Goal: Transaction & Acquisition: Purchase product/service

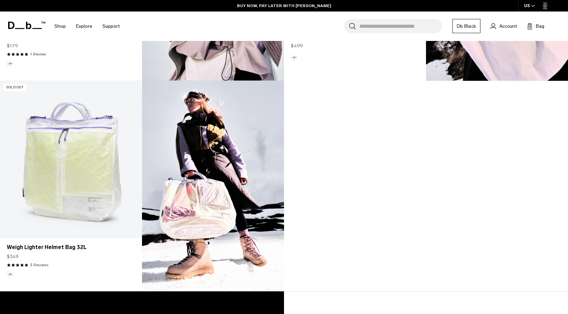
scroll to position [578, 0]
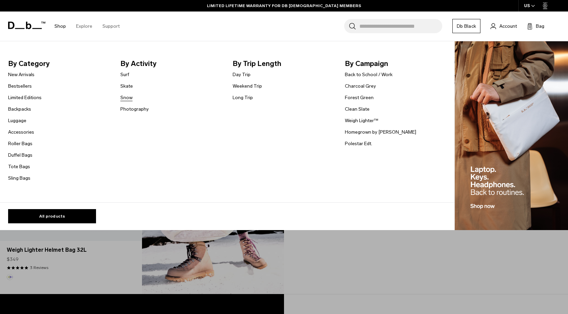
click at [127, 96] on link "Snow" at bounding box center [126, 97] width 12 height 7
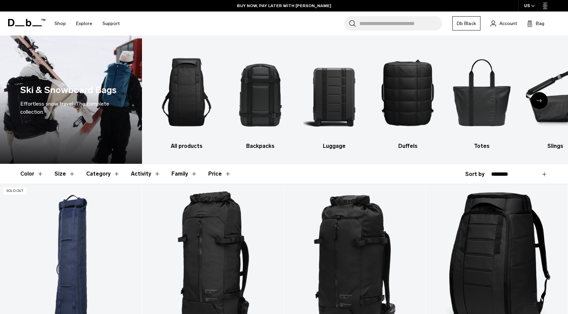
click at [87, 109] on div "Effortless snow travel: The complete collection." at bounding box center [71, 108] width 102 height 16
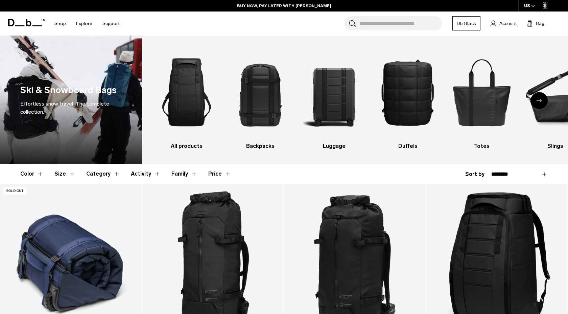
drag, startPoint x: 85, startPoint y: 101, endPoint x: 81, endPoint y: 215, distance: 114.1
click at [85, 102] on span "Effortless snow travel: The complete collection." at bounding box center [64, 107] width 89 height 15
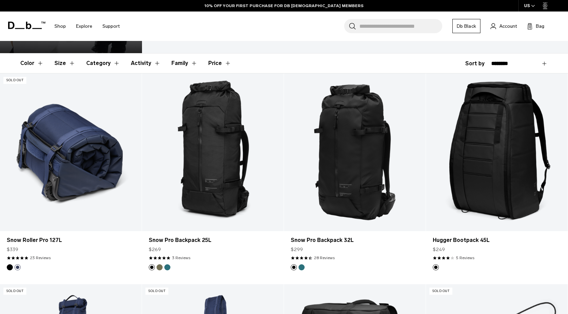
scroll to position [124, 0]
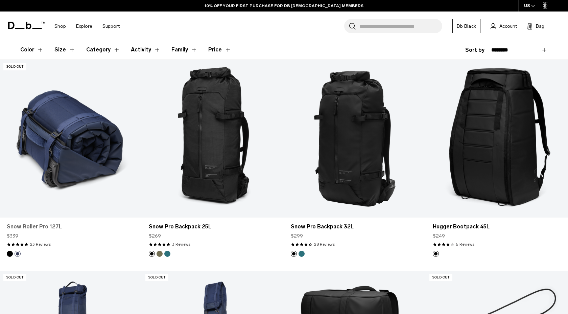
click at [39, 225] on link "Snow Roller Pro 127L" at bounding box center [71, 227] width 128 height 8
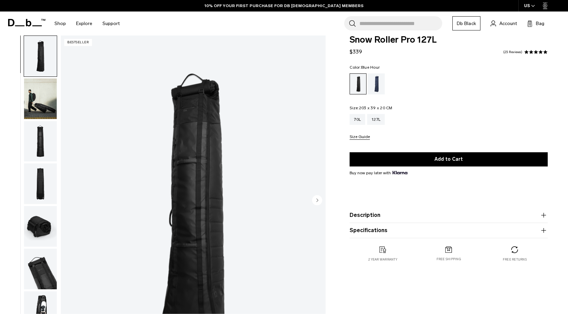
click at [378, 90] on div "Blue Hour" at bounding box center [376, 83] width 17 height 21
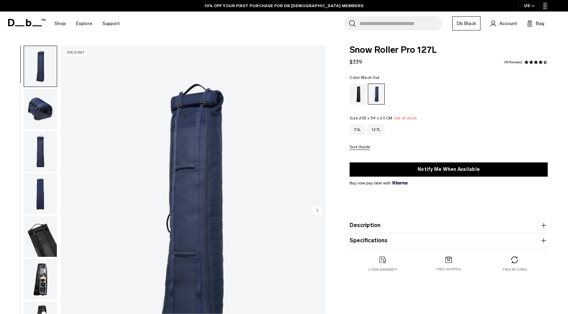
click at [360, 95] on div "Black Out" at bounding box center [358, 94] width 17 height 21
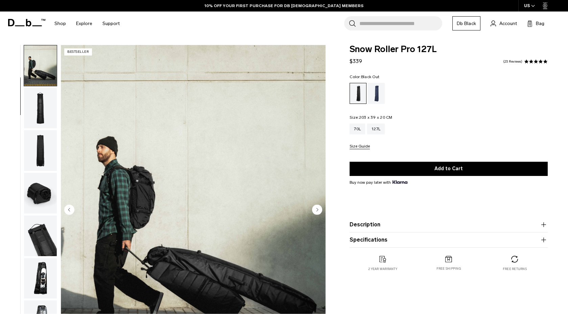
scroll to position [10, 0]
